Goal: Information Seeking & Learning: Compare options

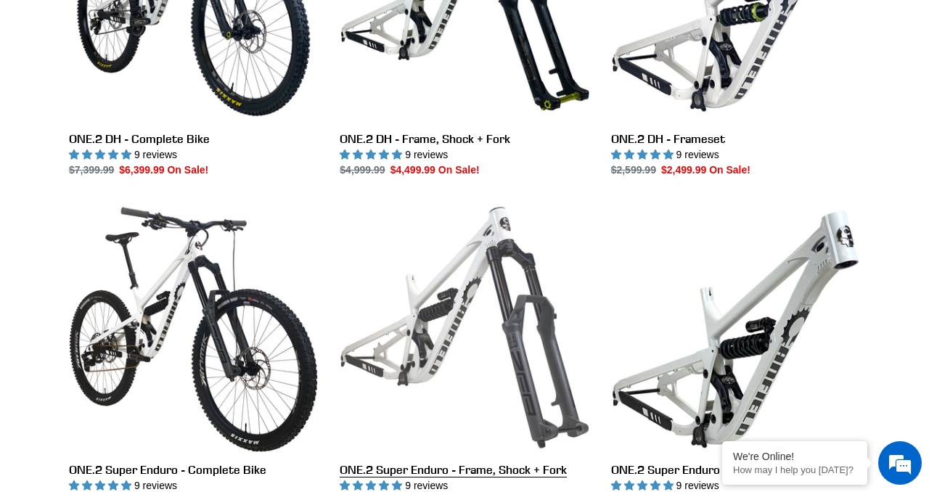
scroll to position [671, 0]
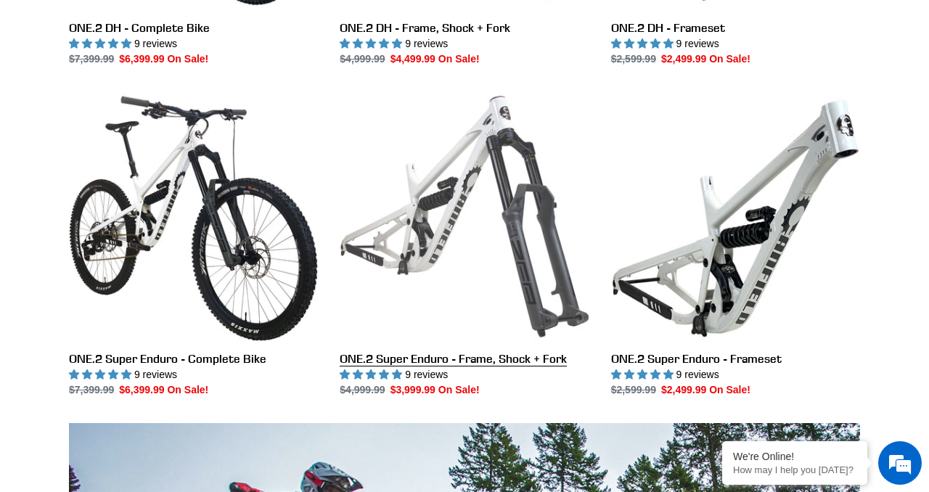
click at [444, 218] on link "ONE.2 Super Enduro - Frame, Shock + Fork" at bounding box center [464, 245] width 249 height 306
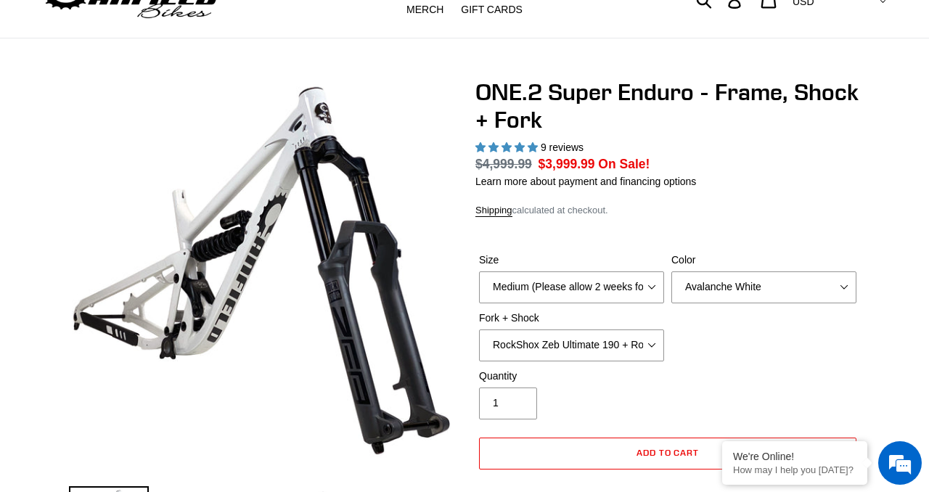
select select "highest-rating"
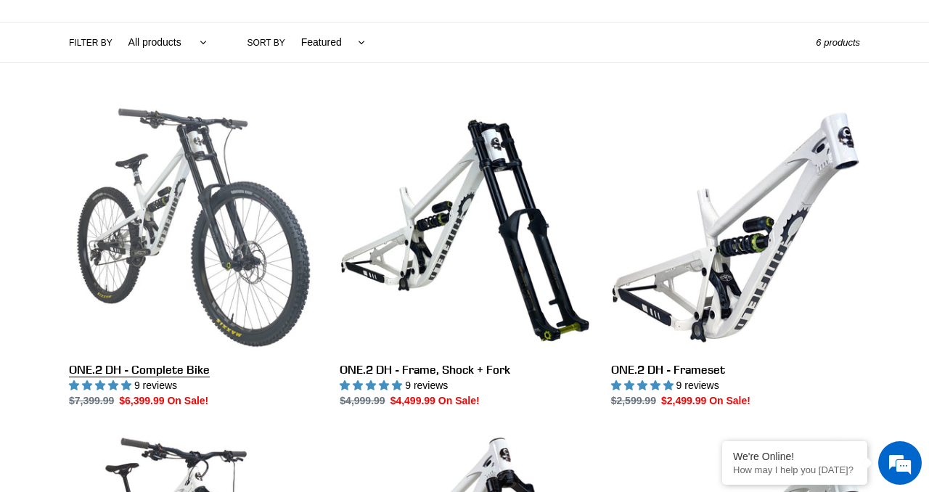
click at [161, 196] on link "ONE.2 DH - Complete Bike" at bounding box center [193, 256] width 249 height 306
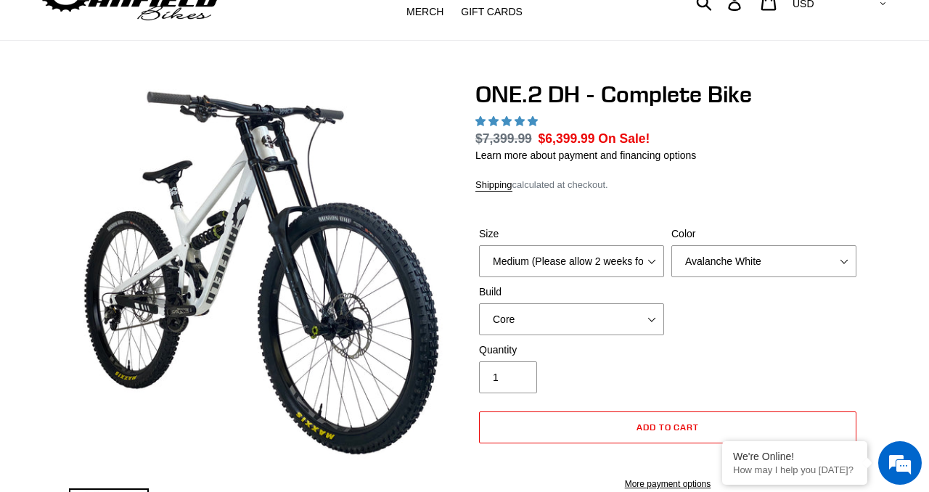
scroll to position [68, 0]
select select "highest-rating"
